Goal: Information Seeking & Learning: Learn about a topic

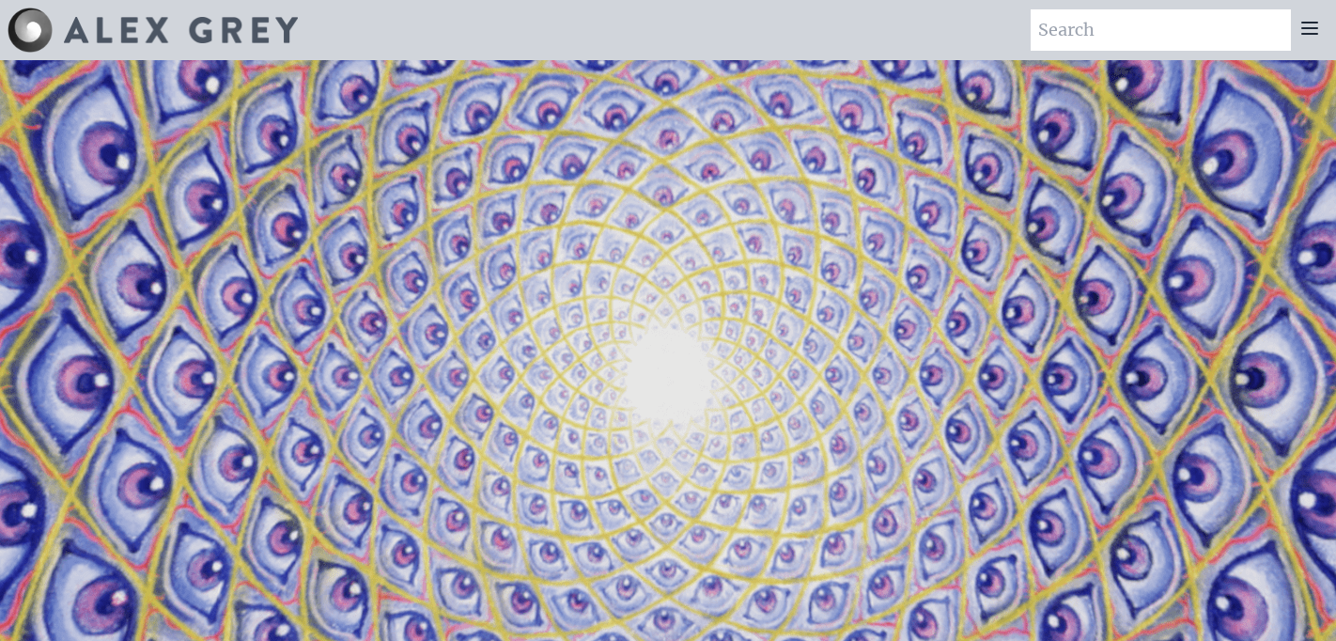
click at [1309, 32] on icon at bounding box center [1309, 28] width 23 height 23
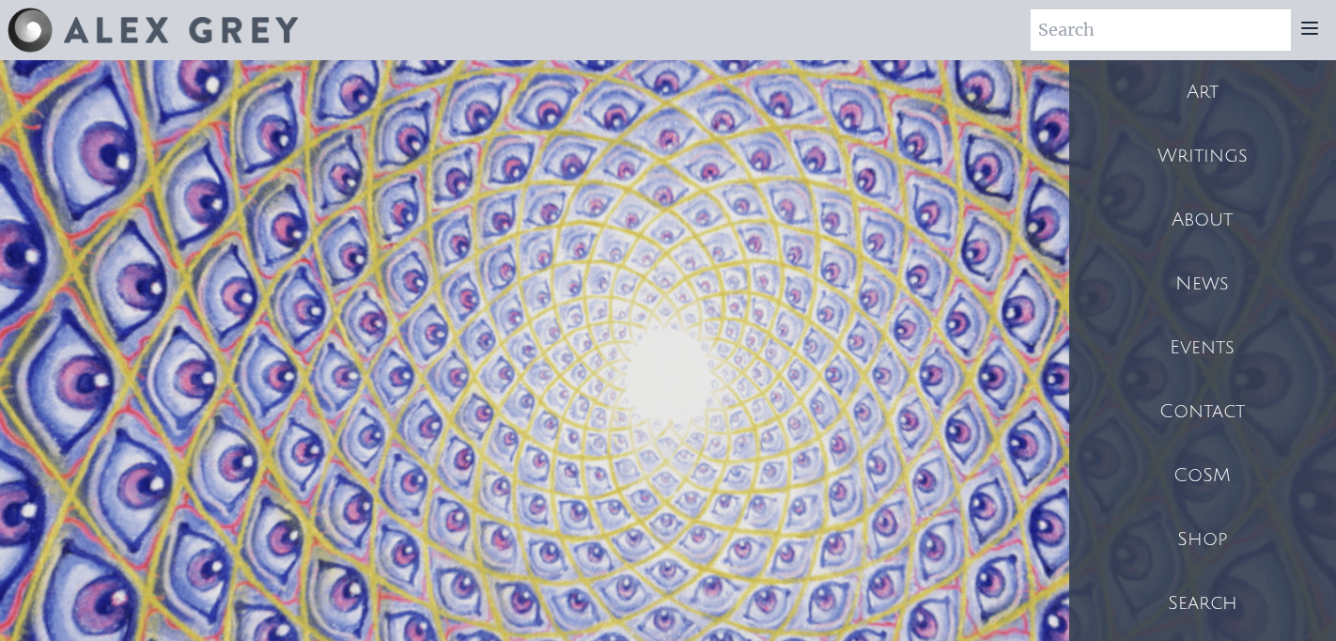
click at [1210, 533] on div "Shop" at bounding box center [1202, 539] width 267 height 64
click at [1213, 487] on div "CoSM" at bounding box center [1202, 475] width 267 height 64
click at [1185, 214] on div "About" at bounding box center [1202, 220] width 267 height 64
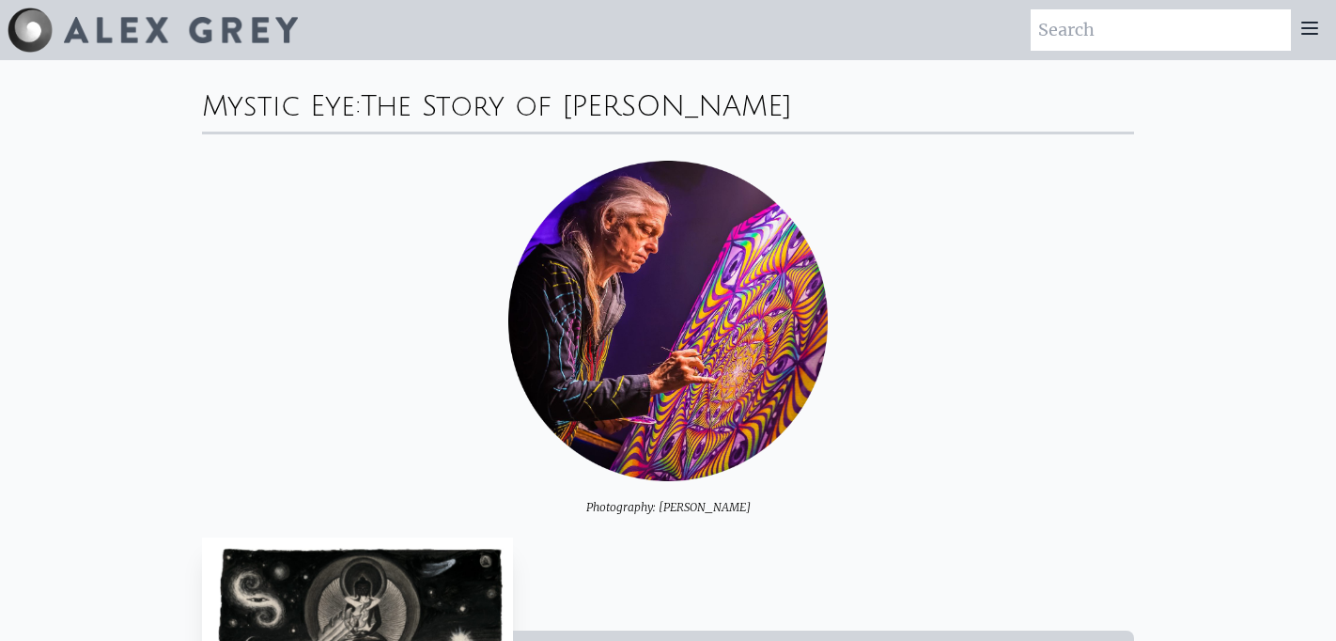
click at [170, 30] on img at bounding box center [181, 30] width 234 height 26
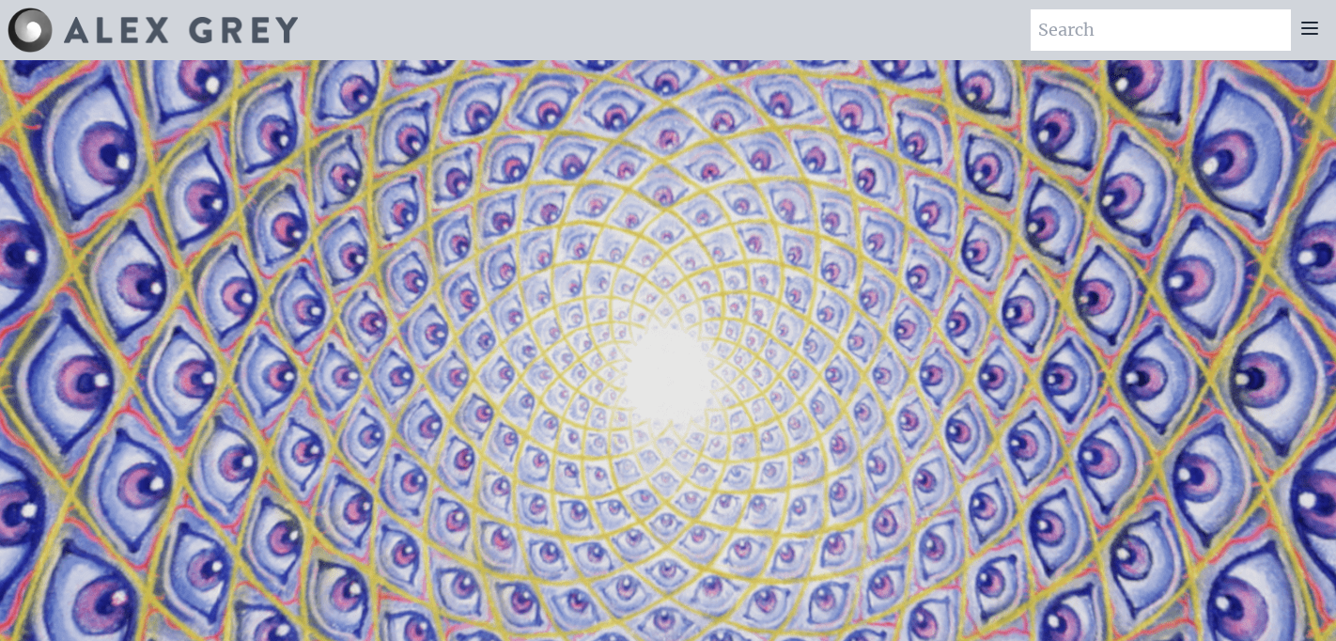
click at [1311, 39] on icon at bounding box center [1309, 28] width 23 height 23
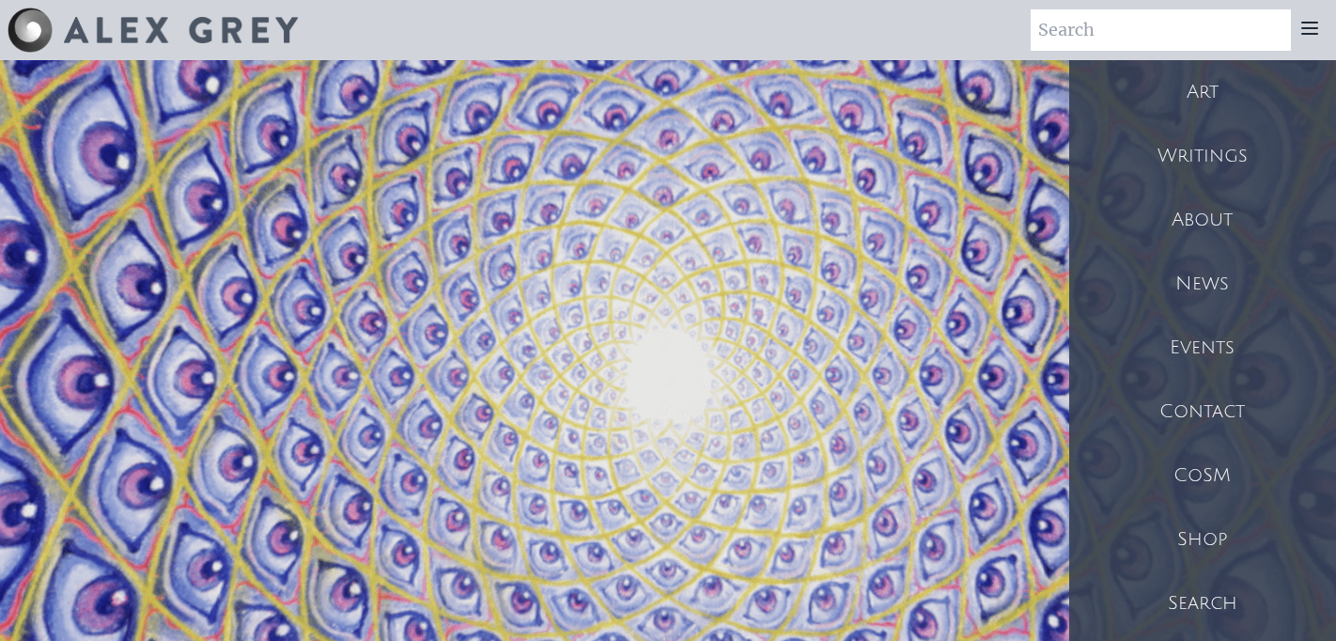
click at [1201, 469] on div "CoSM" at bounding box center [1202, 475] width 267 height 64
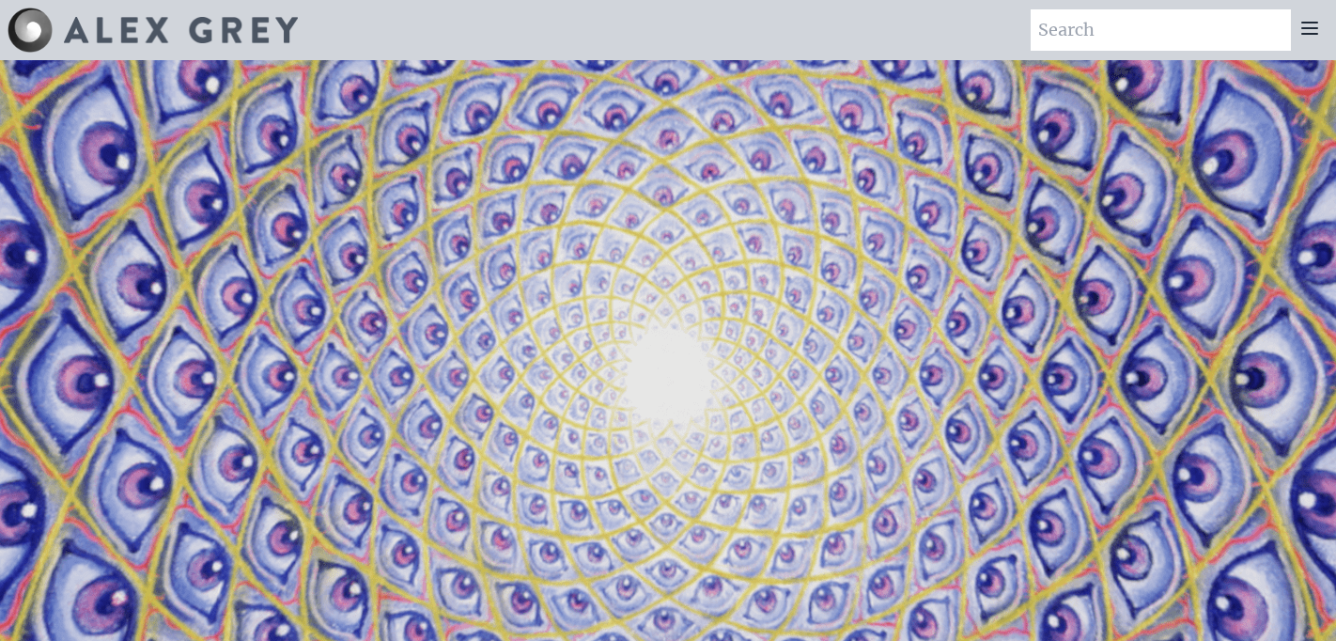
click at [1304, 34] on icon at bounding box center [1309, 28] width 15 height 11
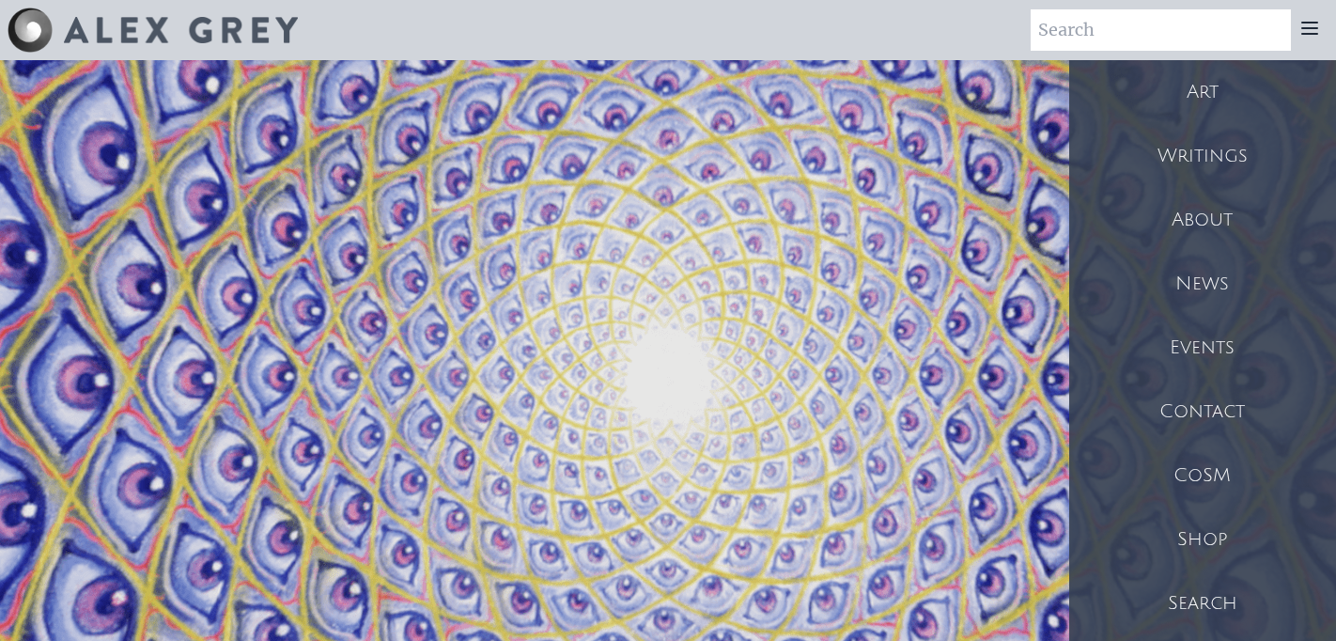
click at [1198, 217] on div "About" at bounding box center [1202, 220] width 267 height 64
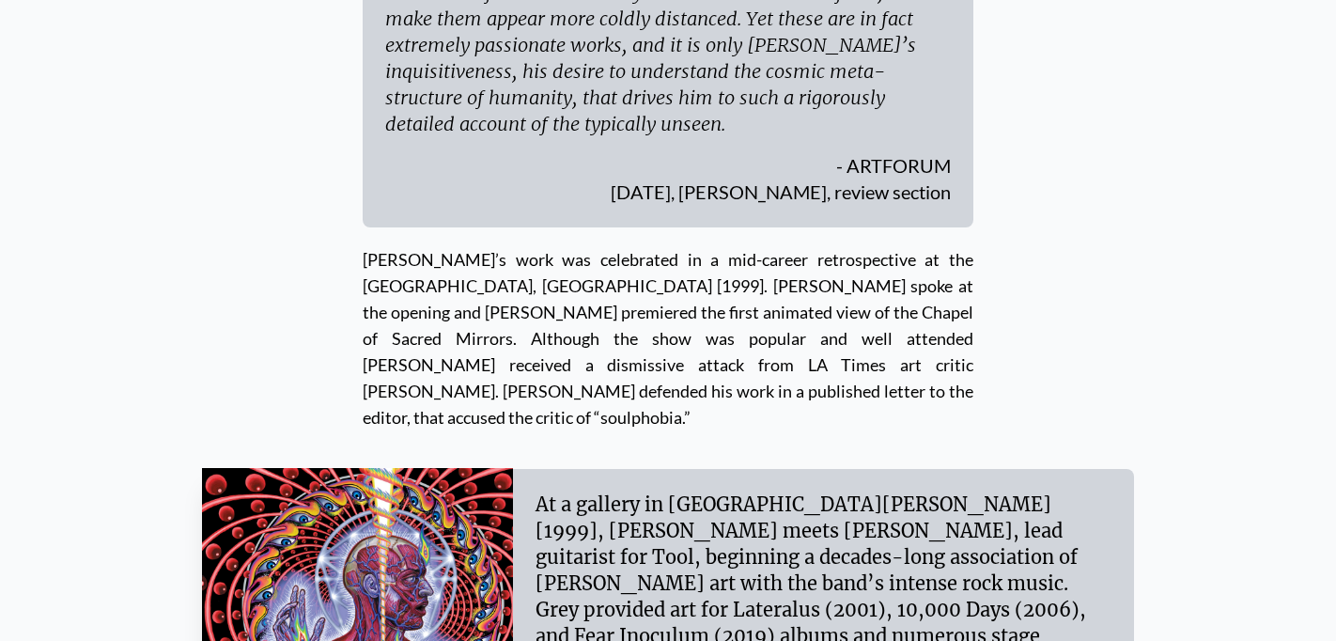
scroll to position [7127, 0]
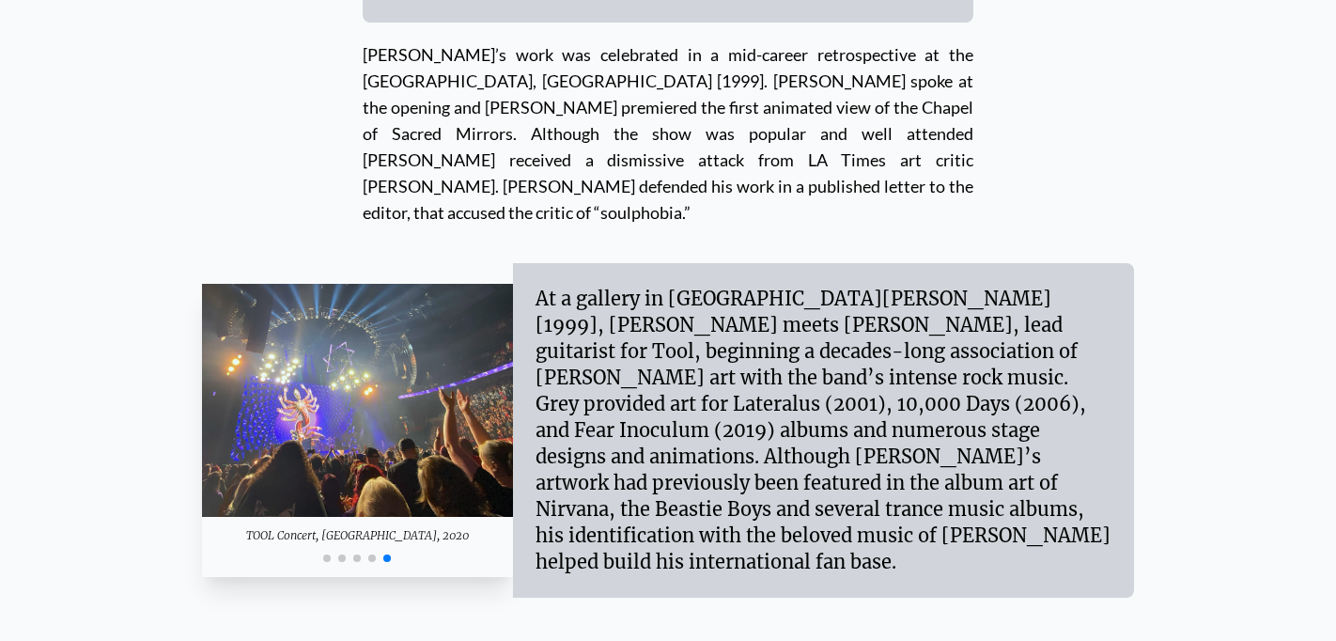
scroll to position [7341, 0]
